Goal: Find specific page/section: Find specific page/section

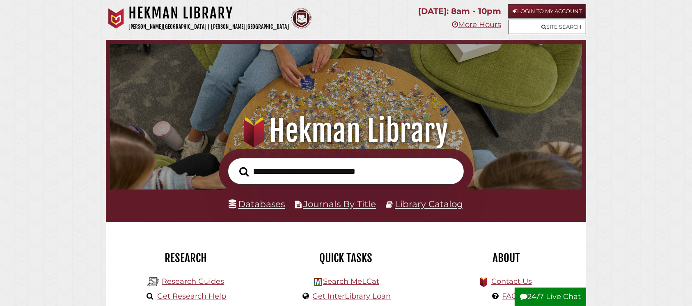
scroll to position [156, 468]
click at [525, 9] on link "Login to My Account" at bounding box center [547, 11] width 78 height 14
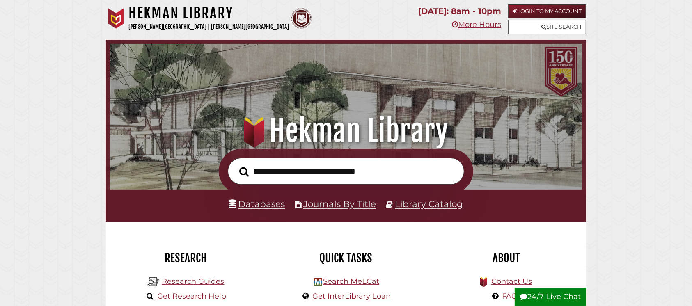
scroll to position [156, 468]
click at [530, 12] on link "Login to My Account" at bounding box center [547, 11] width 78 height 14
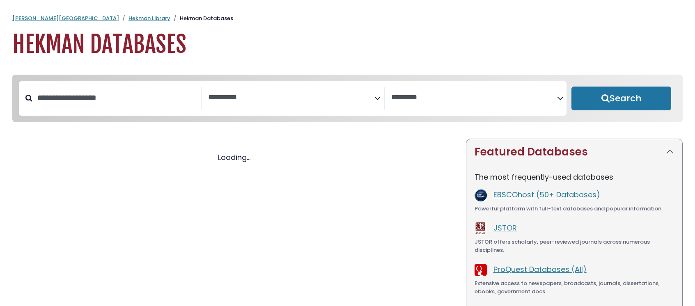
select select "Database Subject Filter"
select select "Database Vendors Filter"
select select "Database Subject Filter"
select select "Database Vendors Filter"
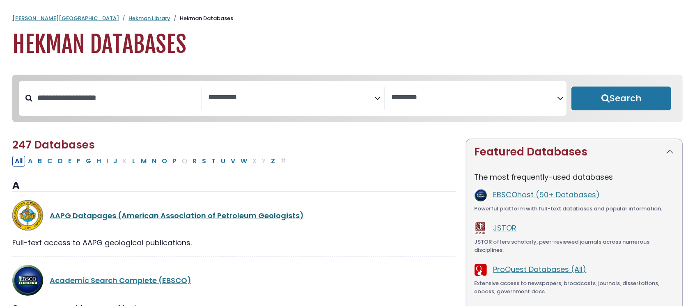
click at [212, 218] on link "AAPG Datapages (American Association of Petroleum Geologists)" at bounding box center [177, 216] width 254 height 10
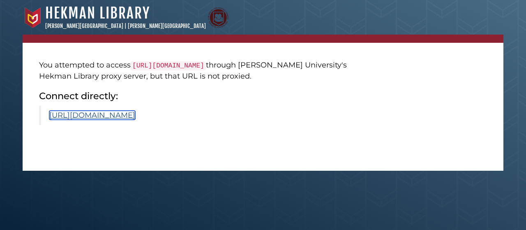
click at [135, 113] on link "[URL][DOMAIN_NAME]" at bounding box center [92, 114] width 86 height 9
